Goal: Task Accomplishment & Management: Use online tool/utility

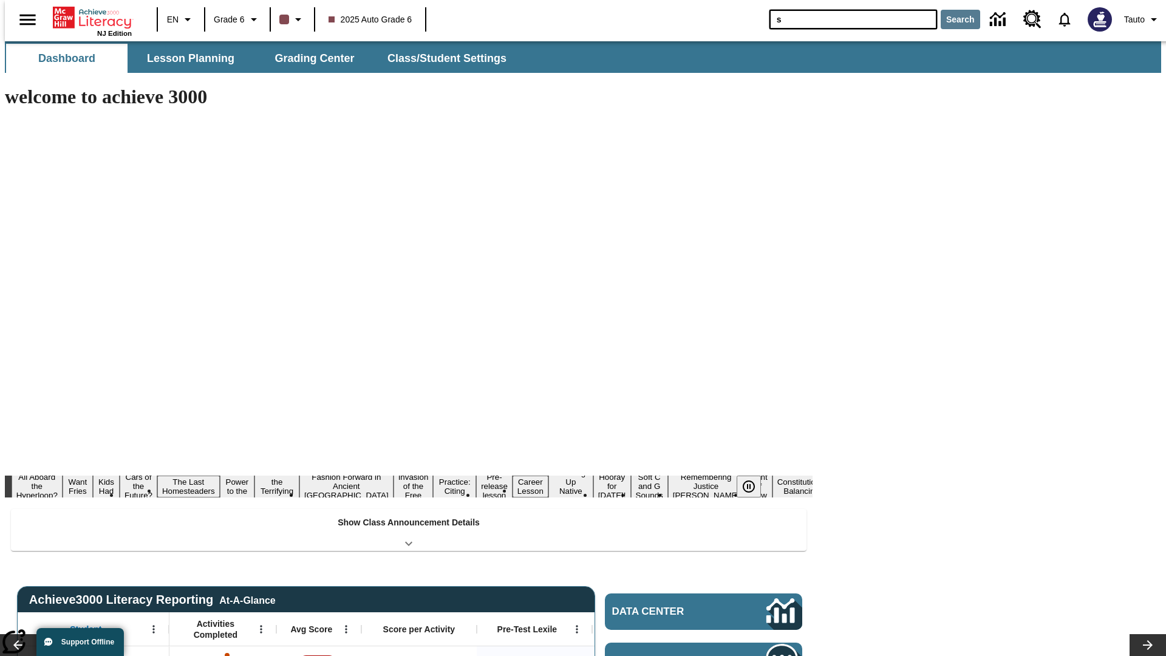
type input "s"
click at [953, 19] on button "Search" at bounding box center [960, 19] width 39 height 19
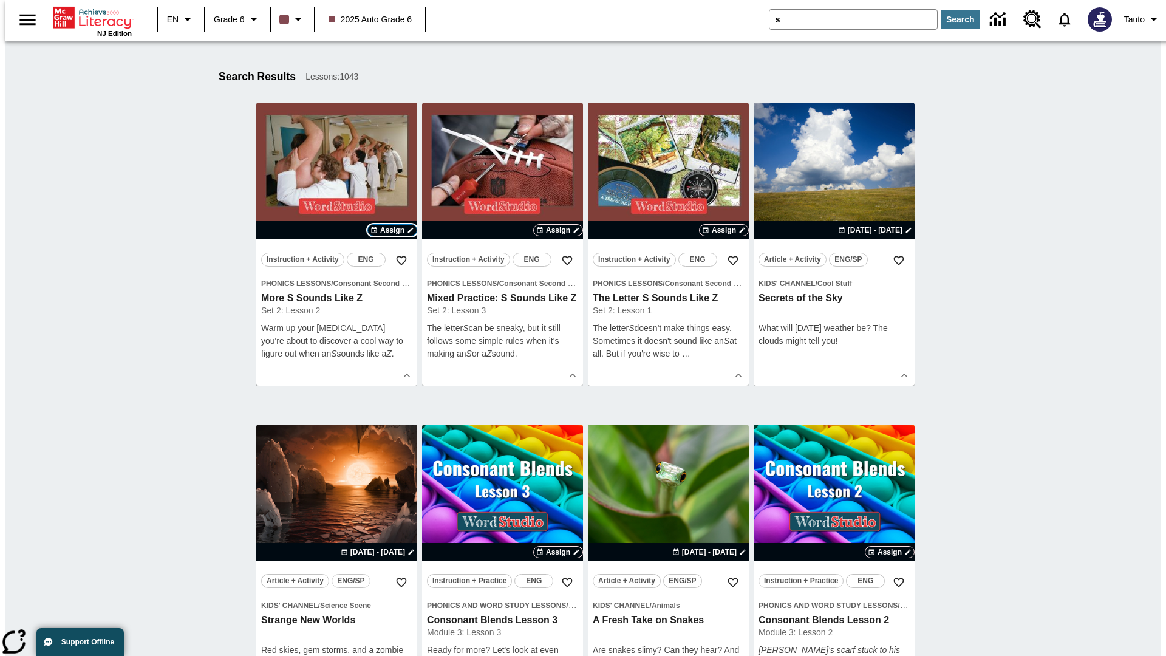
click at [392, 230] on span "Assign" at bounding box center [392, 230] width 24 height 11
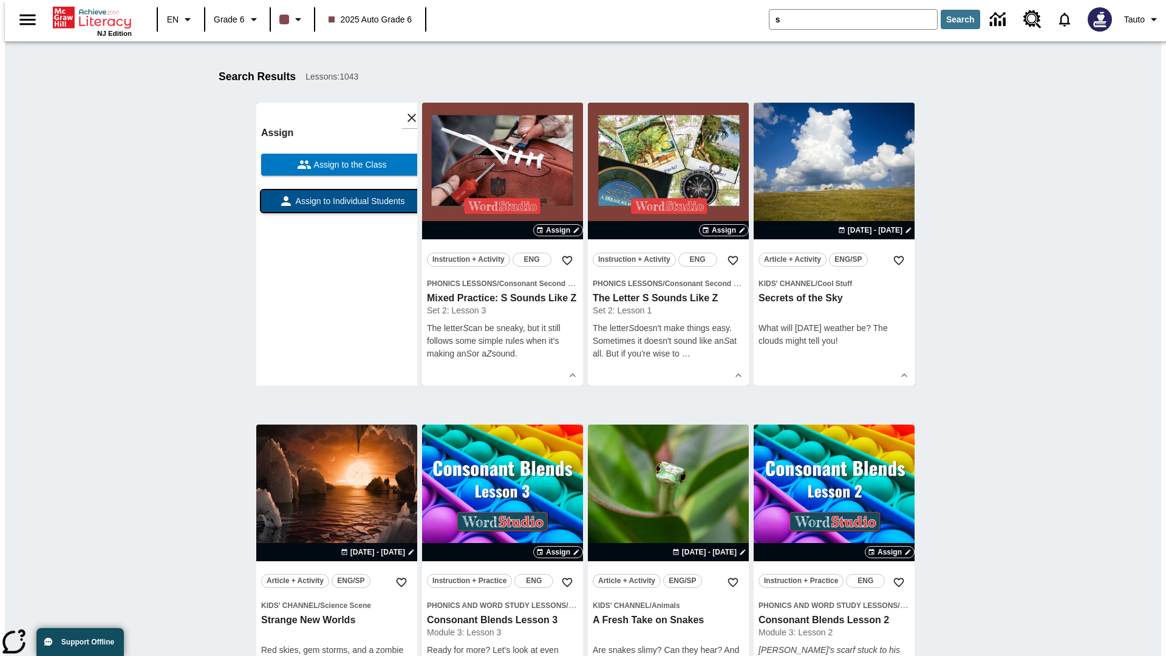
click at [336, 206] on span "Assign to Individual Students" at bounding box center [349, 201] width 112 height 13
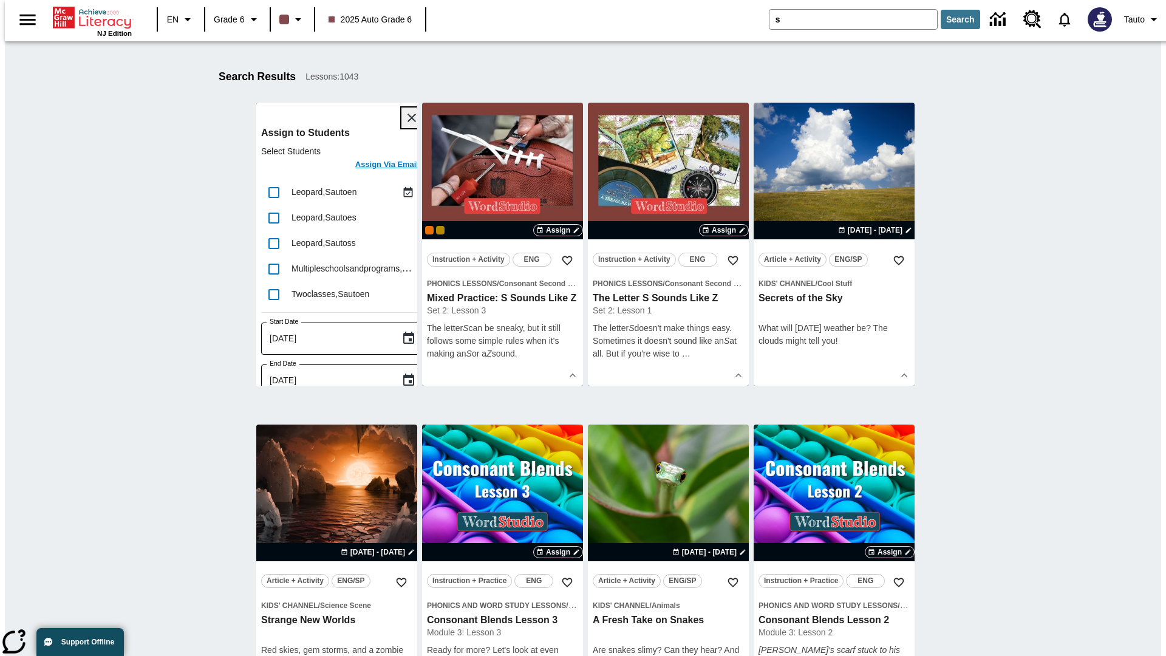
click at [407, 118] on icon "Close" at bounding box center [411, 118] width 9 height 9
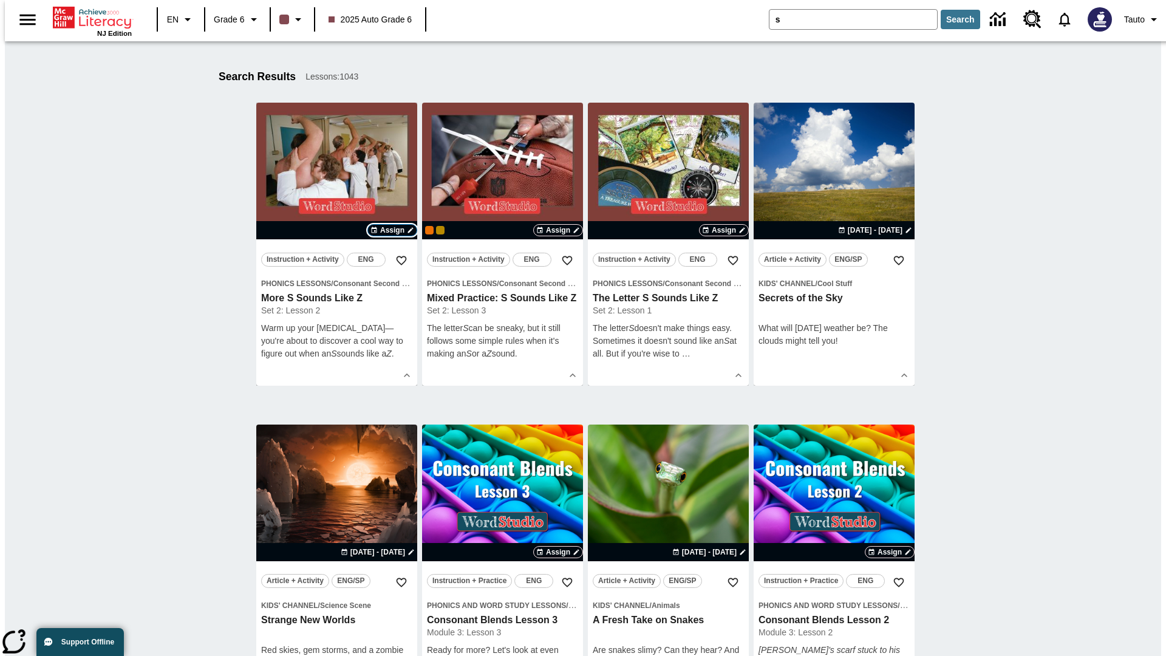
click at [392, 230] on span "Assign" at bounding box center [392, 230] width 24 height 11
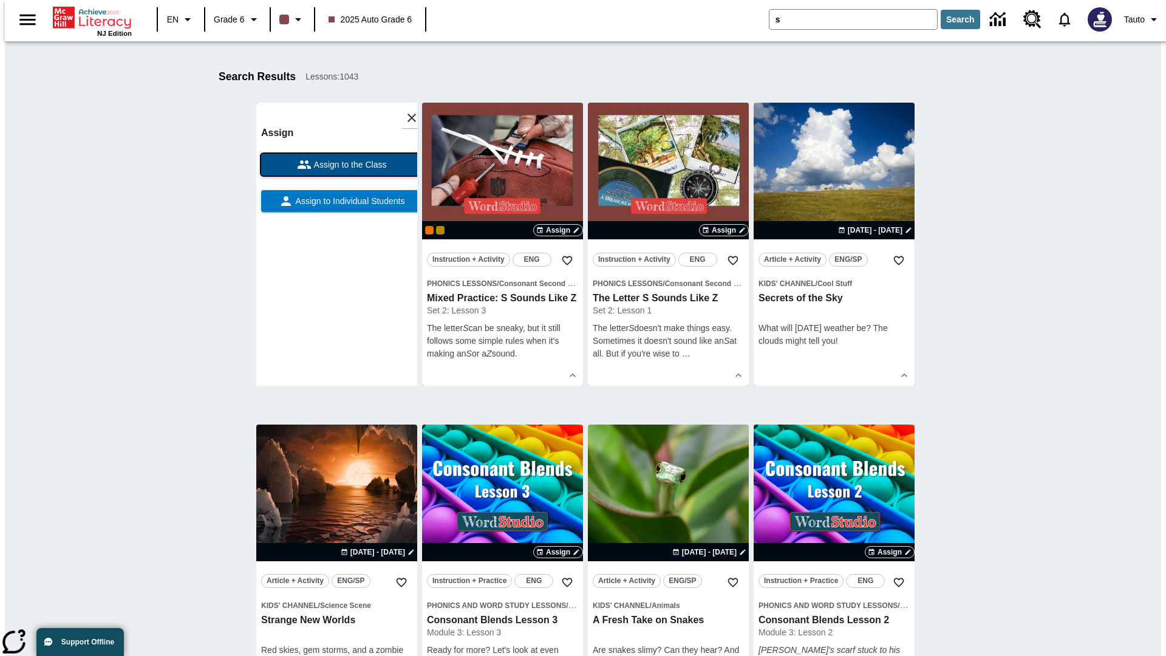
click at [336, 165] on span "Assign to the Class" at bounding box center [348, 164] width 75 height 13
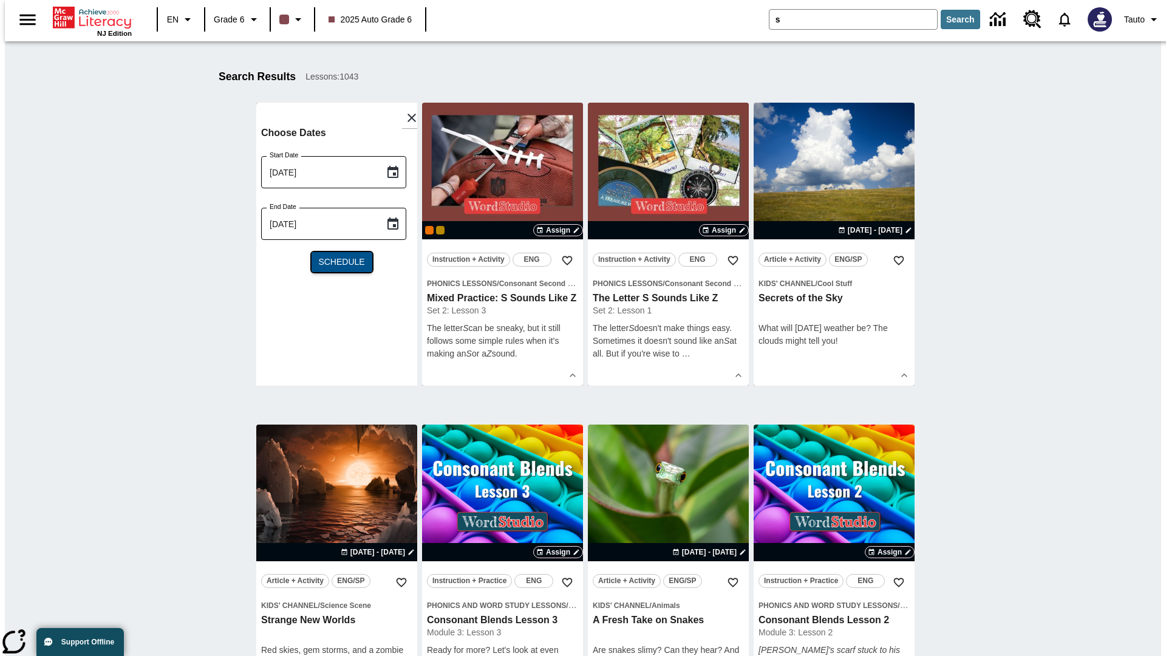
click at [336, 262] on span "Schedule" at bounding box center [341, 262] width 46 height 13
